Goal: Navigation & Orientation: Find specific page/section

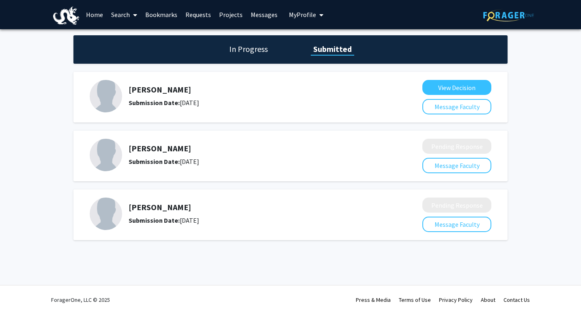
click at [192, 14] on link "Requests" at bounding box center [198, 14] width 34 height 28
click at [149, 159] on b "Submission Date:" at bounding box center [154, 161] width 51 height 8
click at [194, 12] on link "Requests" at bounding box center [198, 14] width 34 height 28
click at [193, 17] on link "Requests" at bounding box center [198, 14] width 34 height 28
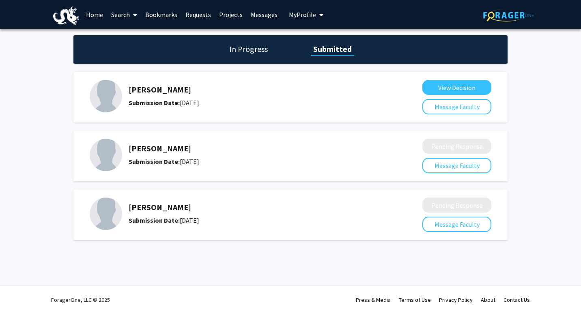
click at [222, 15] on link "Projects" at bounding box center [231, 14] width 32 height 28
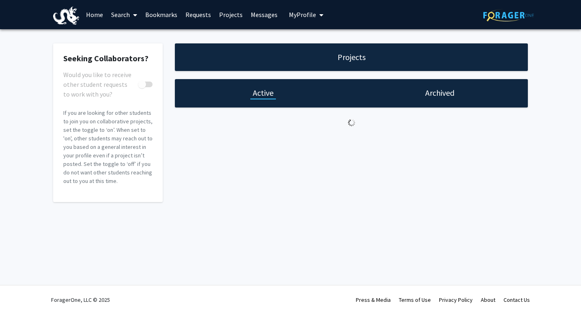
click at [436, 90] on h1 "Archived" at bounding box center [439, 92] width 29 height 11
click at [280, 93] on div "Active" at bounding box center [263, 93] width 176 height 28
click at [267, 96] on h1 "Active" at bounding box center [263, 92] width 21 height 11
